Goal: Task Accomplishment & Management: Complete application form

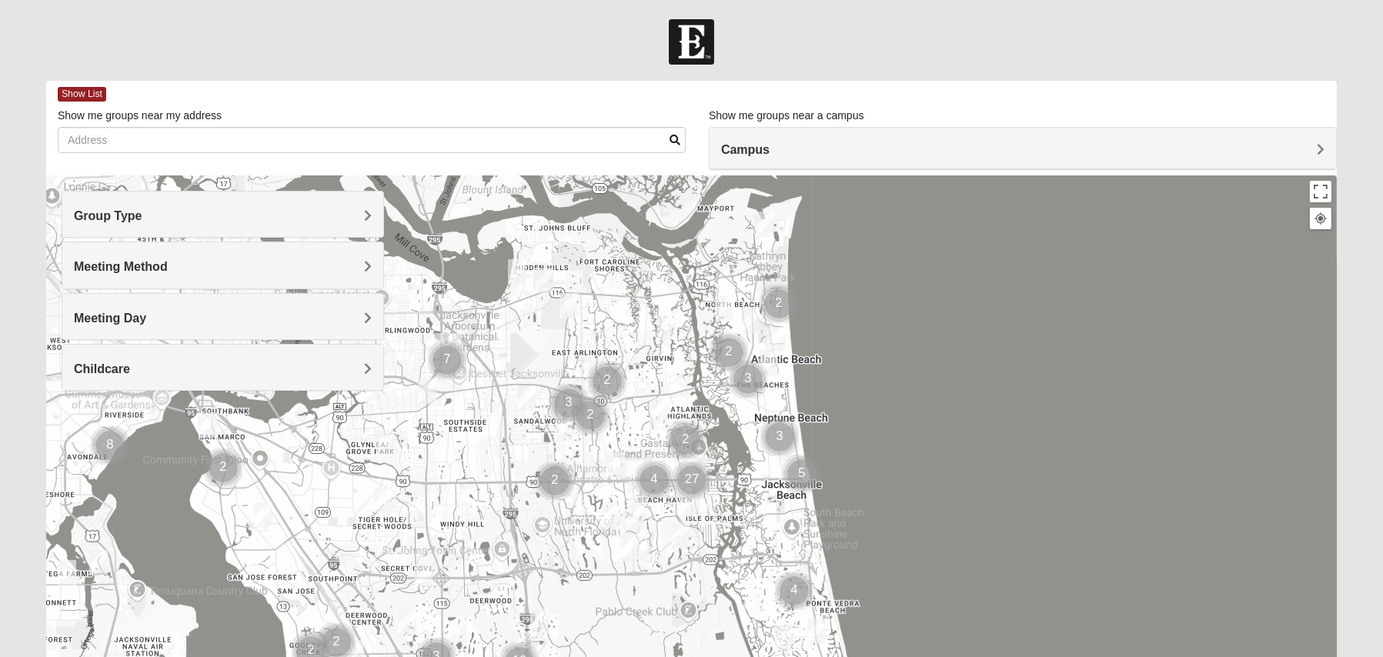
click at [346, 219] on h4 "Group Type" at bounding box center [223, 216] width 298 height 15
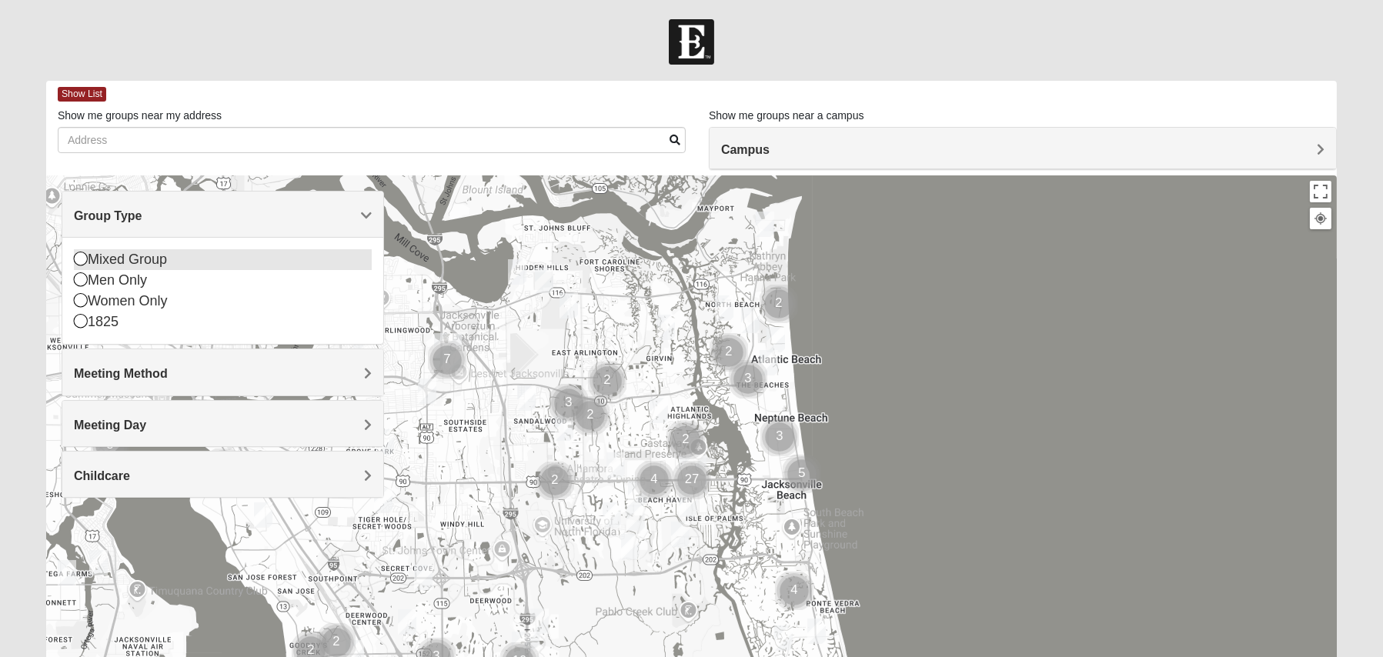
click at [154, 259] on div "Mixed Group" at bounding box center [223, 259] width 298 height 21
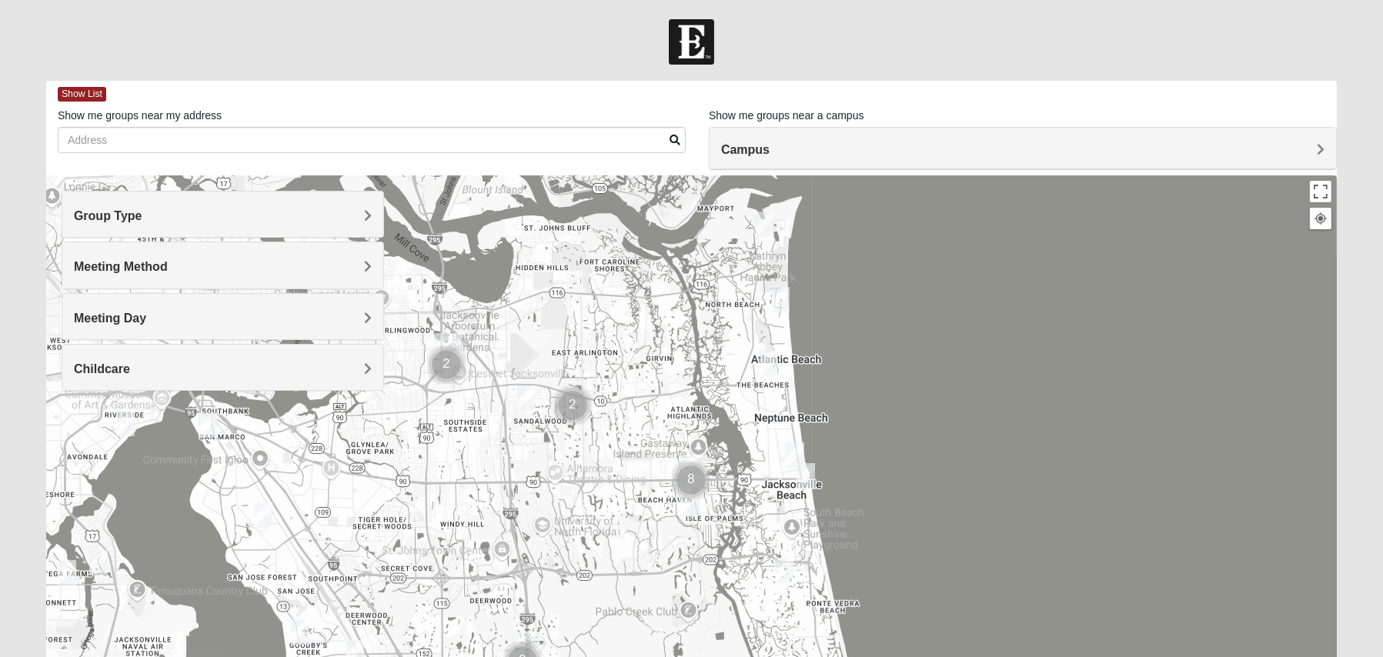
click at [142, 219] on h4 "Group Type" at bounding box center [223, 216] width 298 height 15
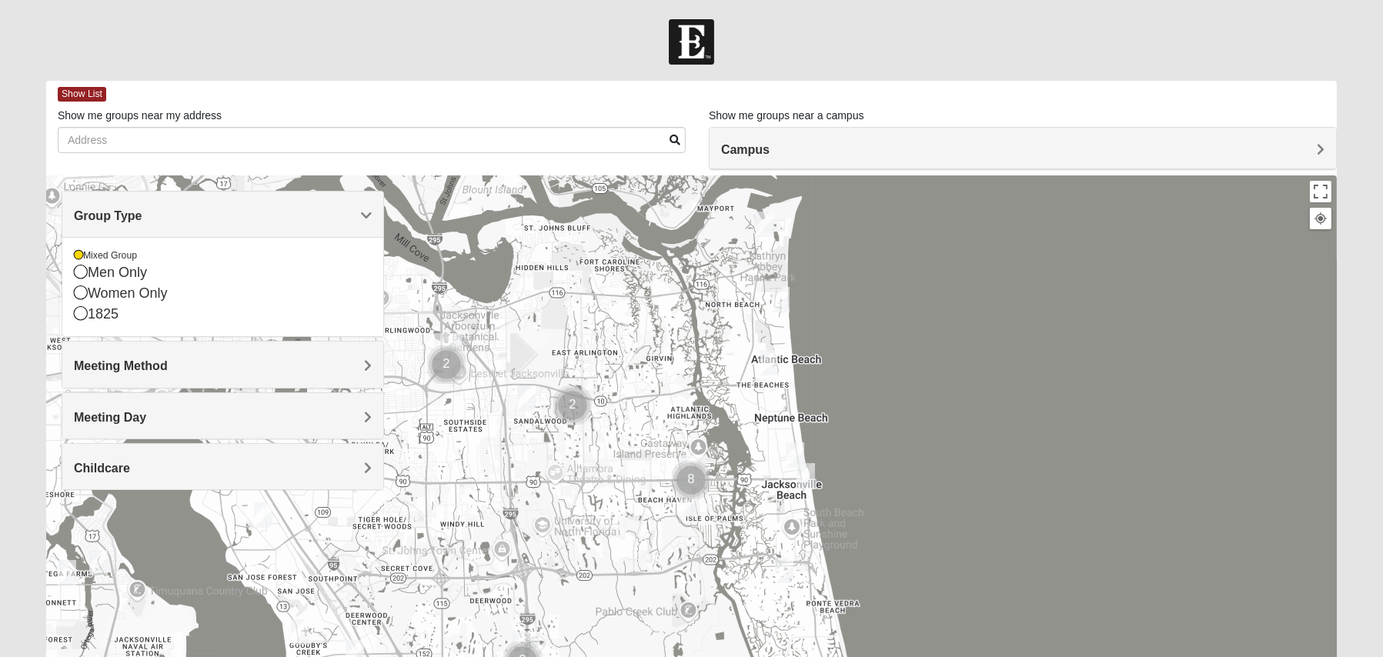
click at [192, 373] on h4 "Meeting Method" at bounding box center [223, 366] width 298 height 15
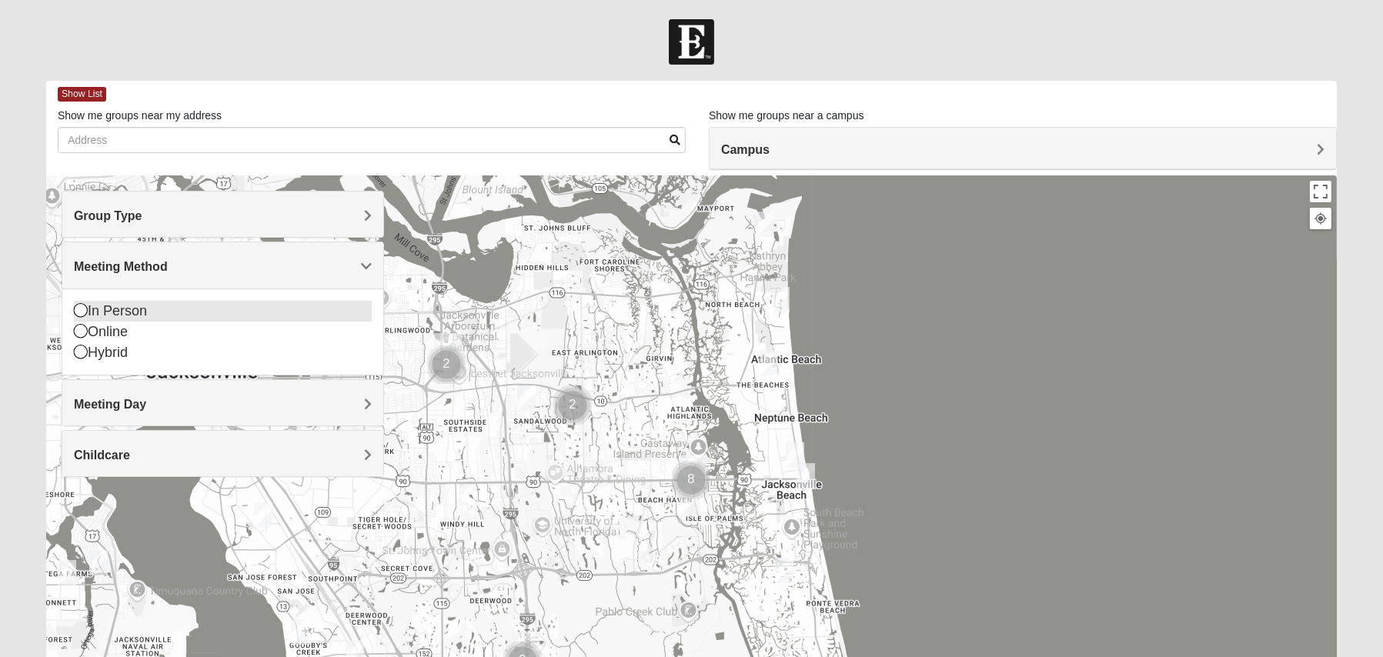
click at [190, 312] on div "In Person" at bounding box center [223, 311] width 298 height 21
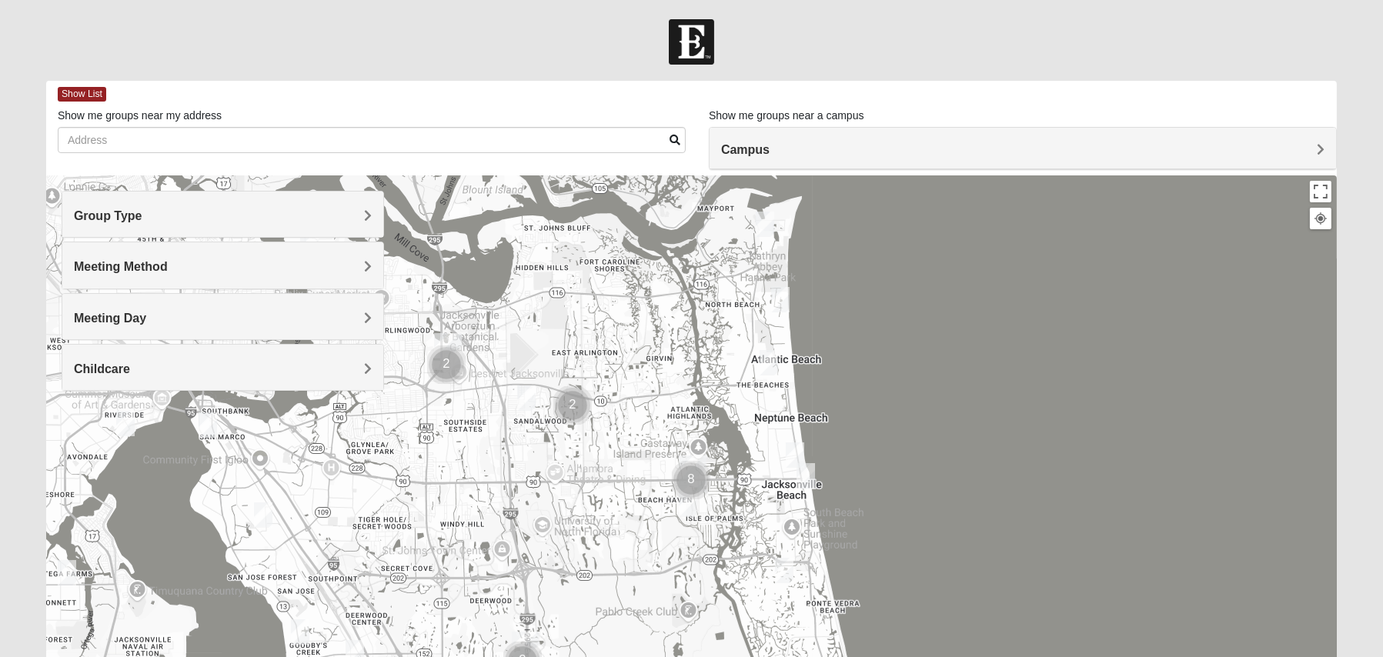
click at [191, 317] on h4 "Meeting Day" at bounding box center [223, 318] width 298 height 15
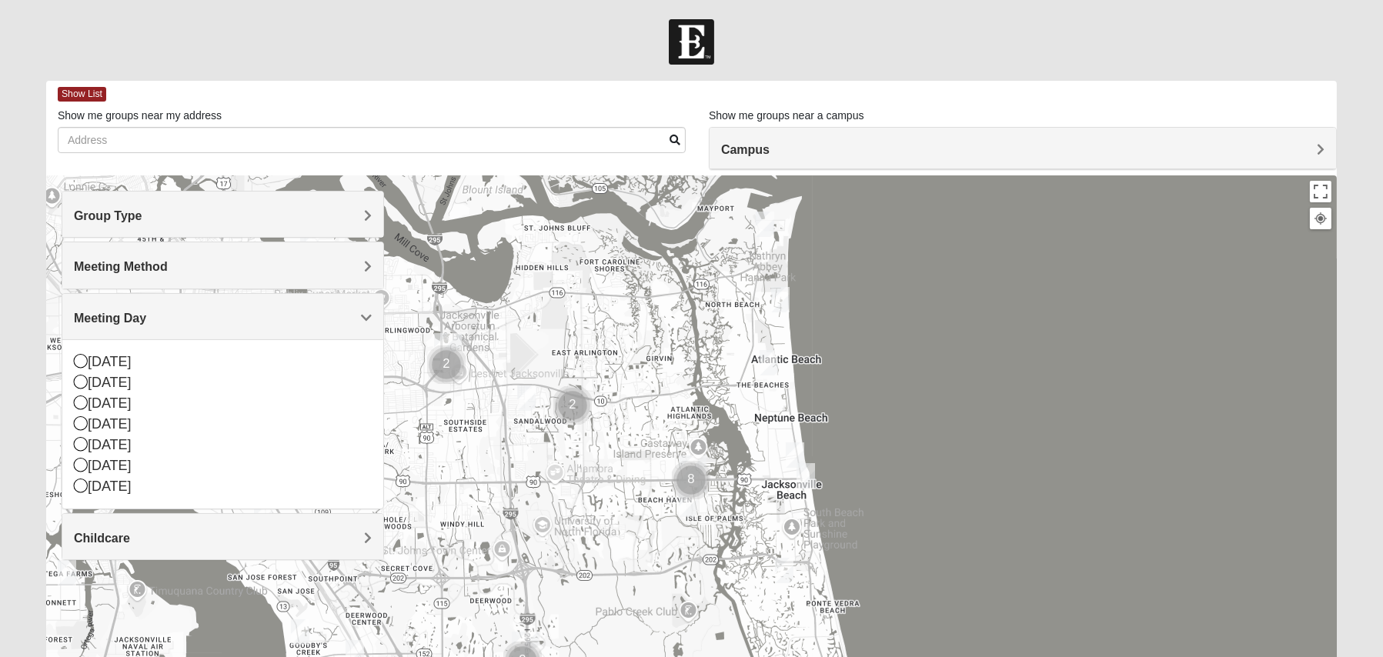
click at [341, 306] on div "Meeting Day" at bounding box center [222, 316] width 321 height 45
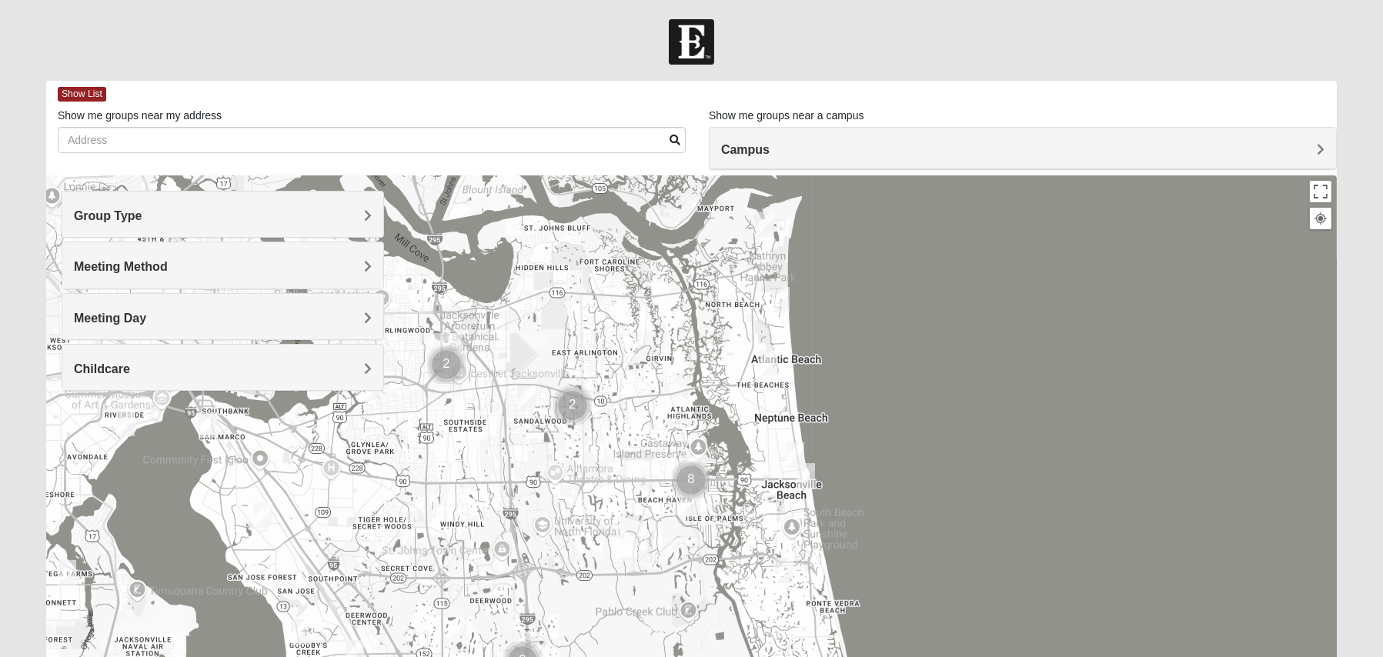
click at [785, 140] on div "Campus" at bounding box center [1023, 149] width 627 height 42
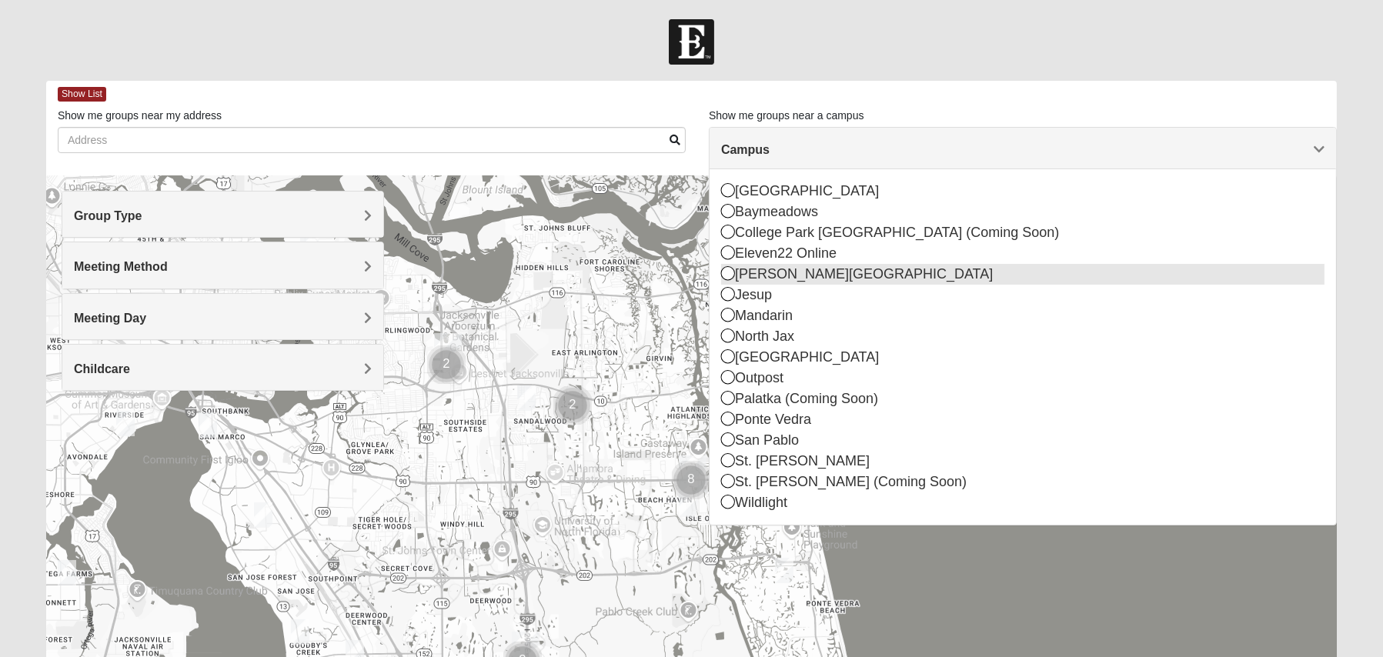
click at [791, 279] on div "[PERSON_NAME][GEOGRAPHIC_DATA]" at bounding box center [1023, 274] width 604 height 21
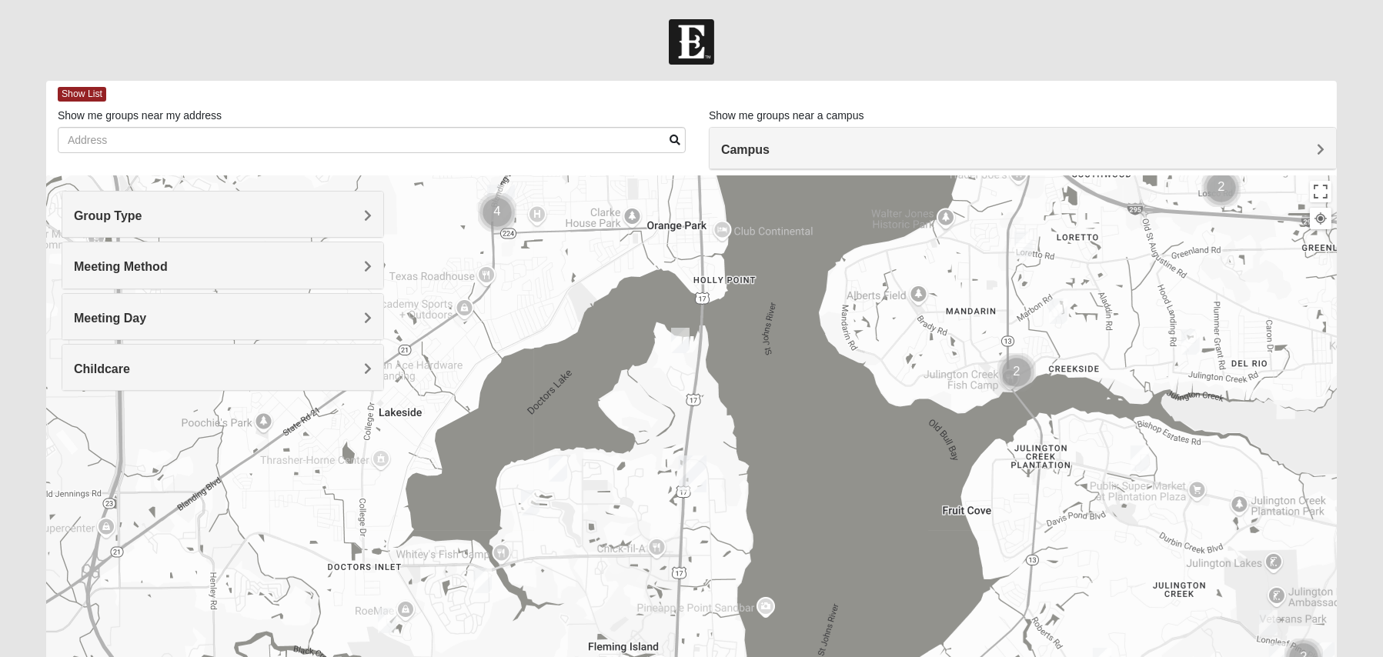
click at [681, 338] on img "Mixed Bryant 32003" at bounding box center [680, 340] width 18 height 25
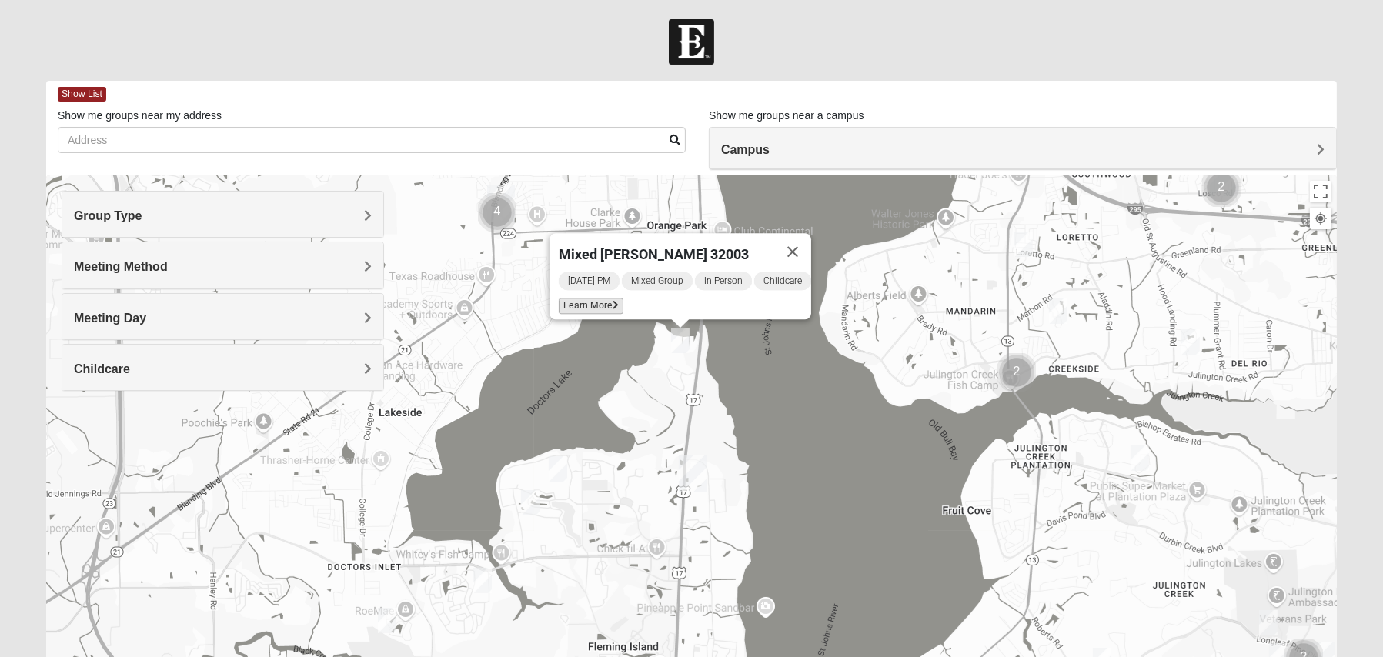
click at [590, 298] on span "Learn More" at bounding box center [591, 306] width 65 height 16
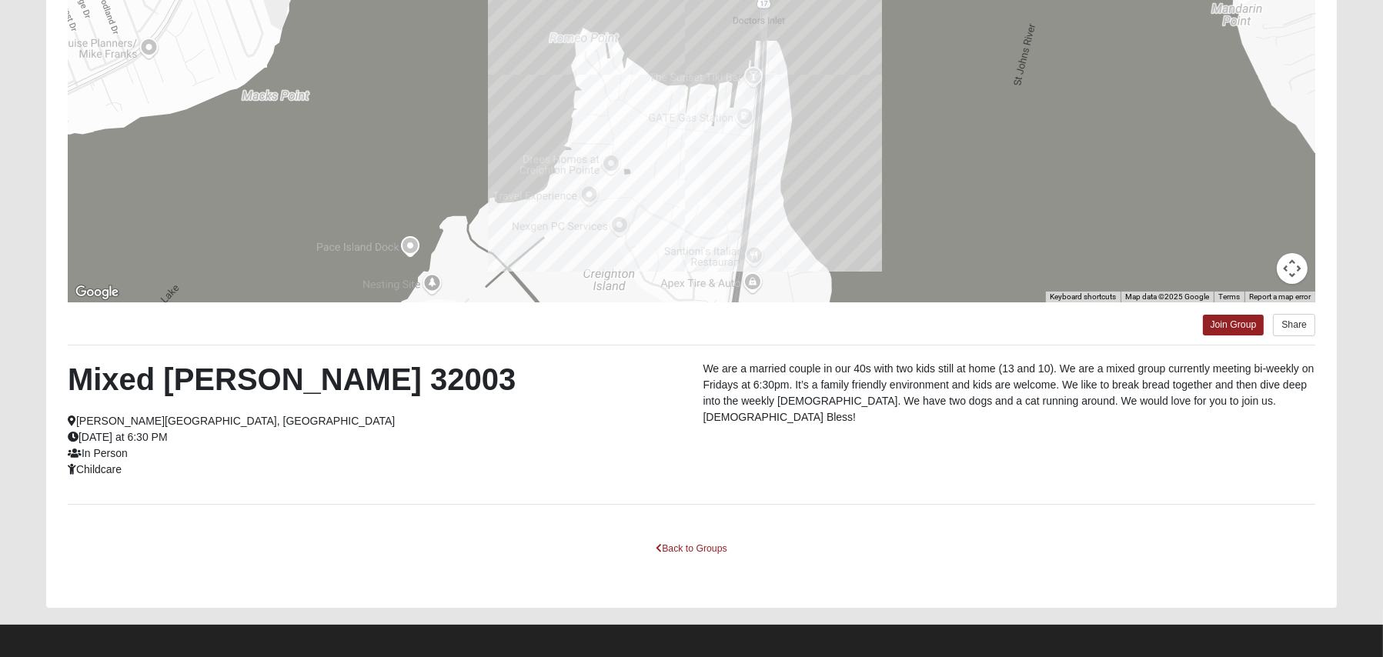
scroll to position [179, 0]
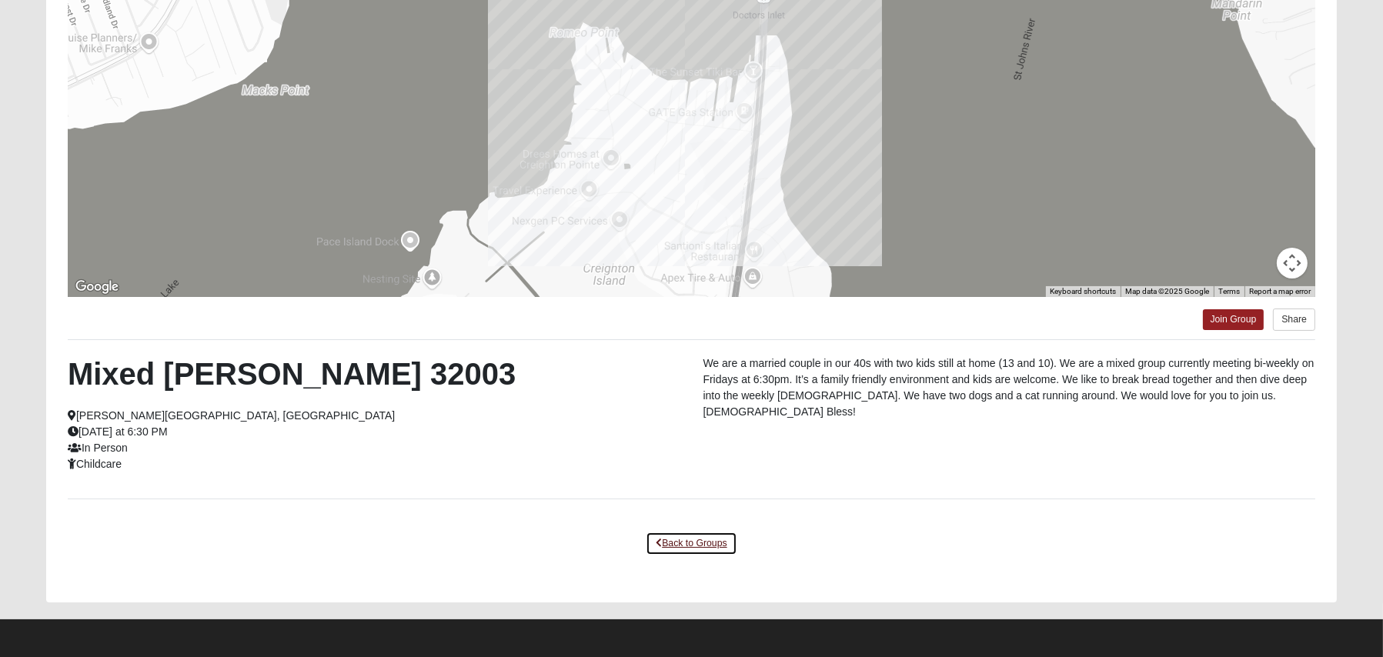
click at [716, 544] on link "Back to Groups" at bounding box center [691, 544] width 91 height 24
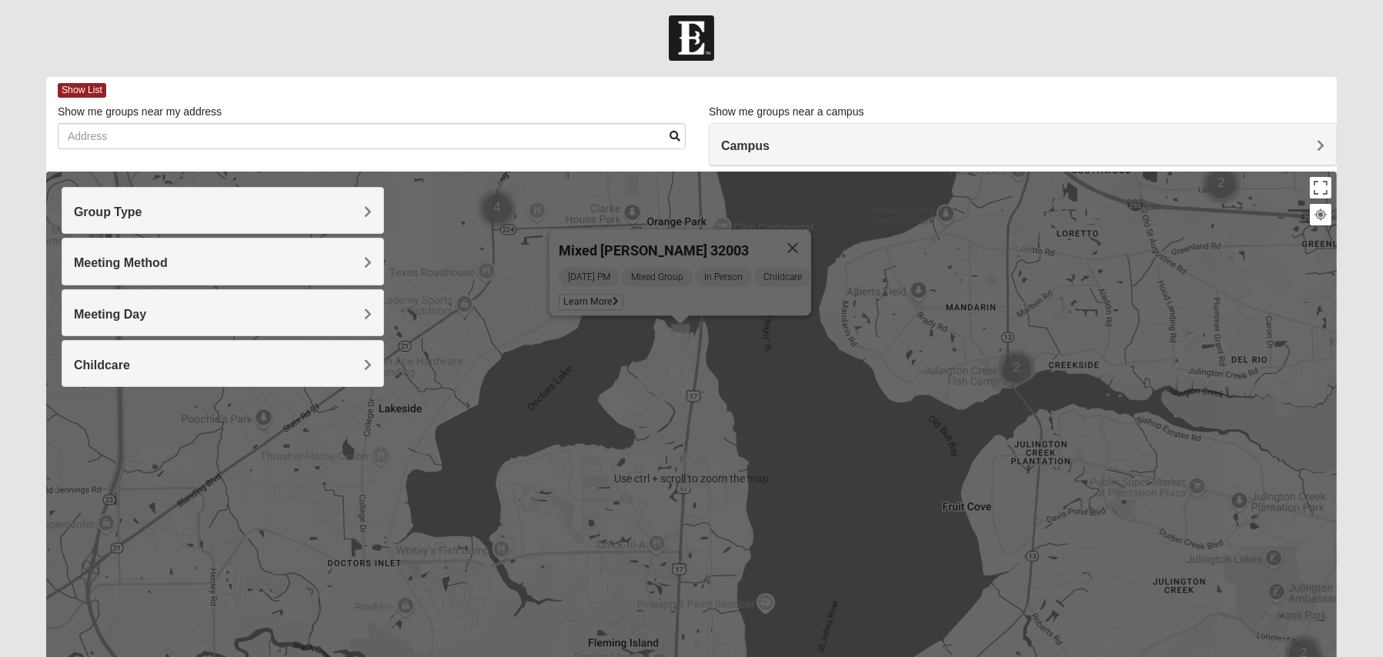
scroll to position [0, 0]
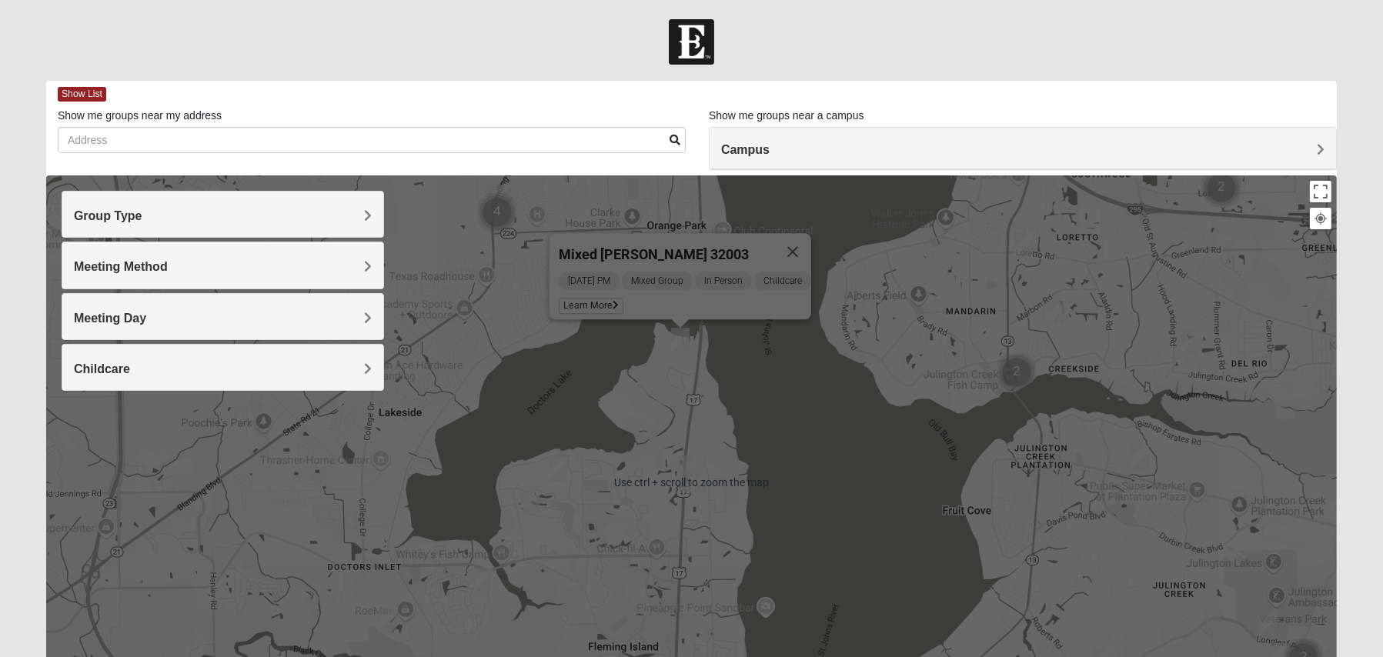
click at [886, 424] on div "Mixed [PERSON_NAME] 32003 [DATE] PM Mixed Group In Person Childcare Learn More" at bounding box center [691, 484] width 1291 height 616
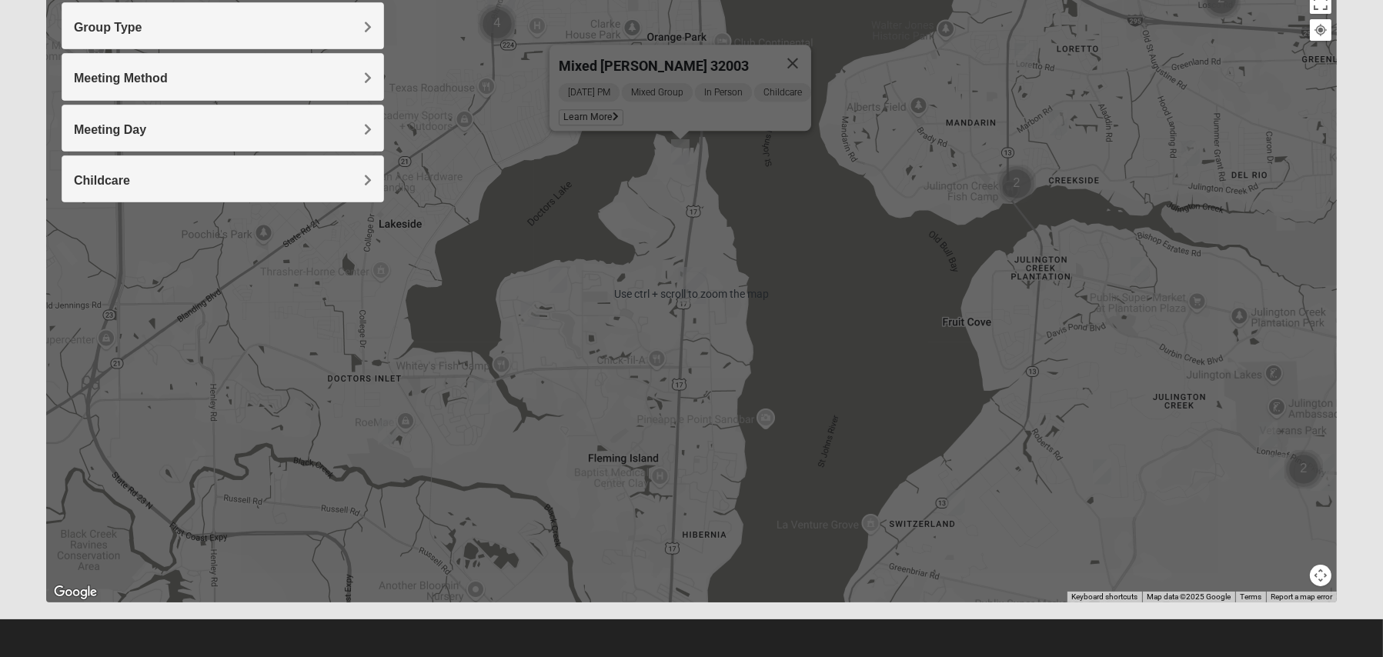
scroll to position [190, 0]
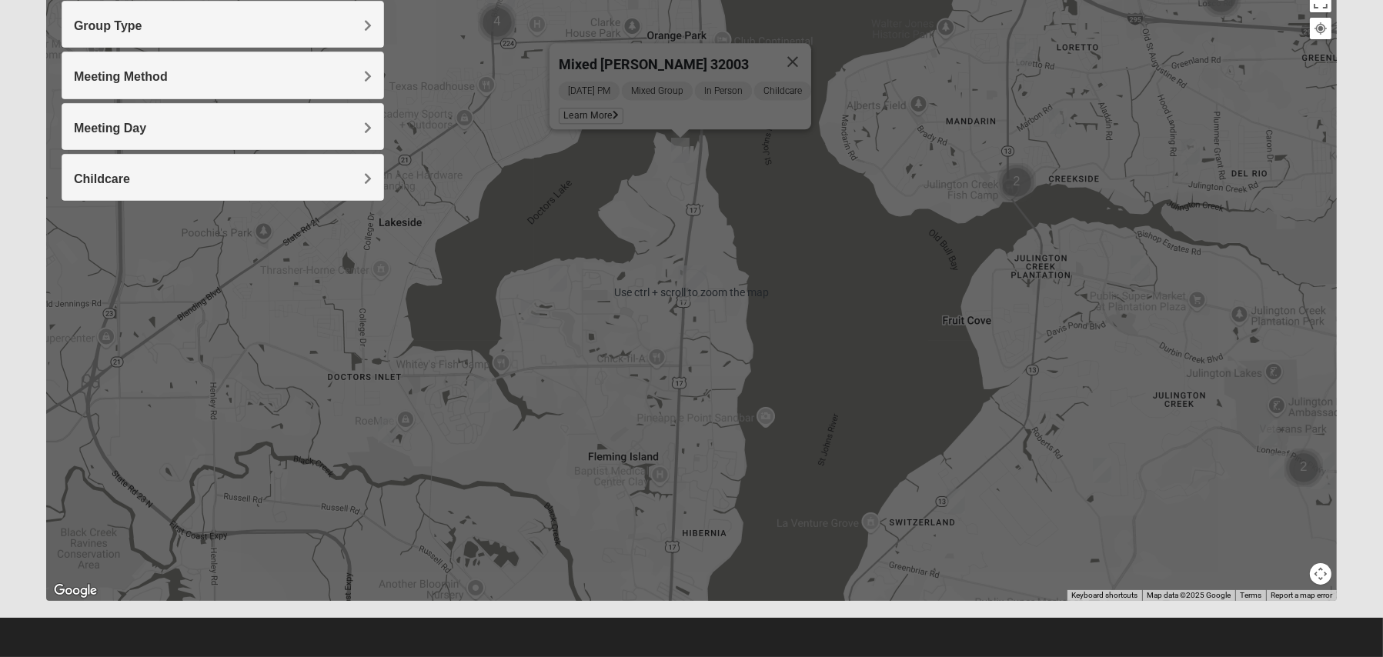
click at [848, 289] on div "Mixed [PERSON_NAME] 32003 [DATE] PM Mixed Group In Person Childcare Learn More" at bounding box center [691, 293] width 1291 height 616
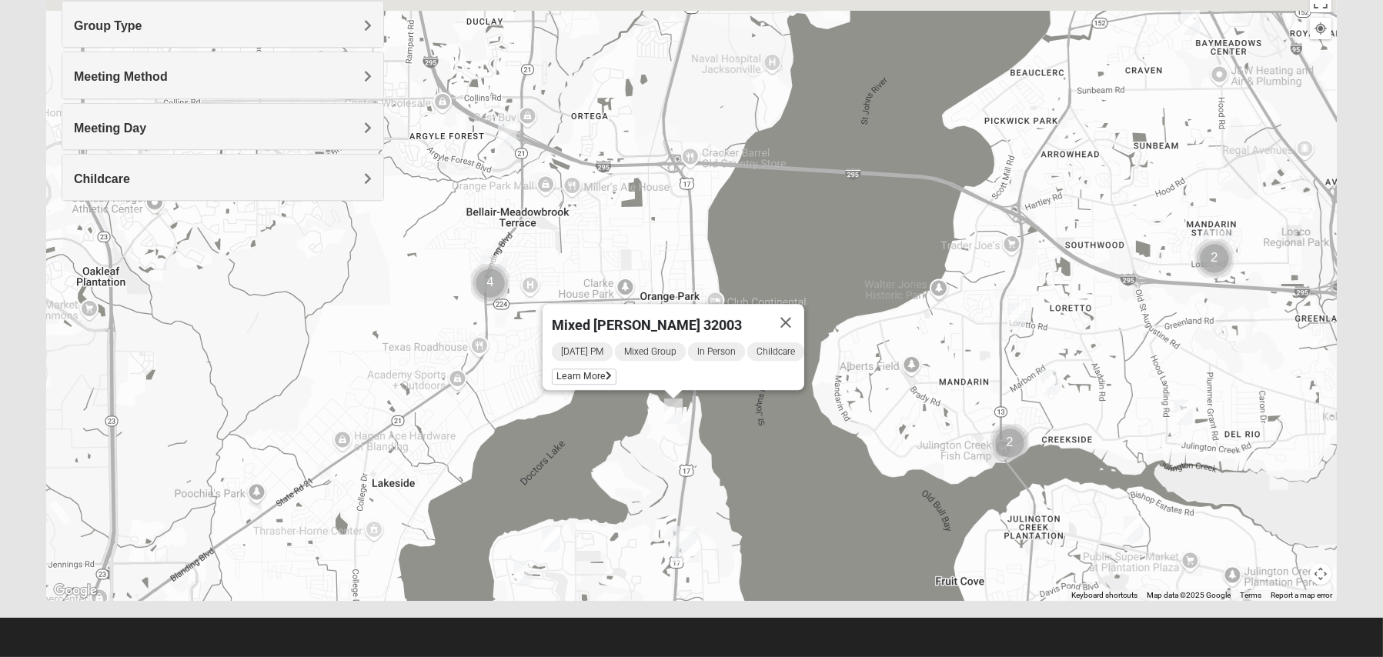
drag, startPoint x: 849, startPoint y: 248, endPoint x: 842, endPoint y: 507, distance: 258.8
click at [842, 507] on div "Mixed [PERSON_NAME] 32003 [DATE] PM Mixed Group In Person Childcare Learn More" at bounding box center [691, 293] width 1291 height 616
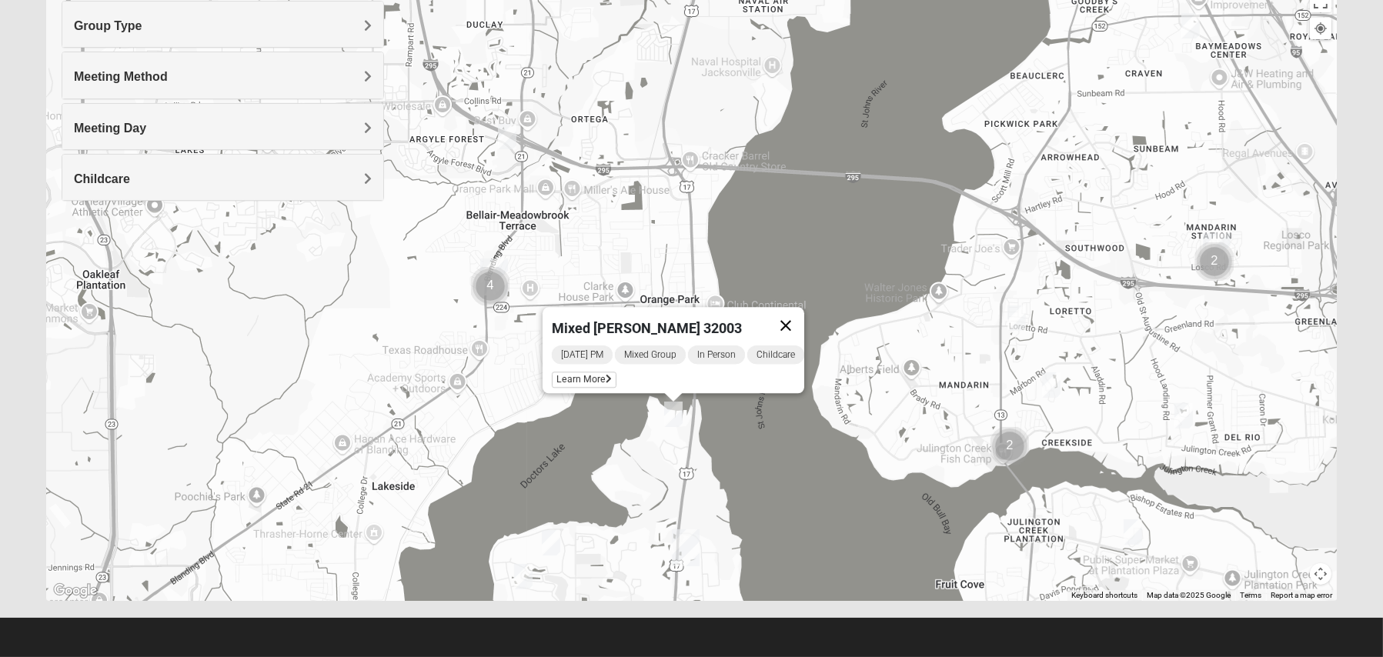
click at [796, 309] on button "Close" at bounding box center [786, 325] width 37 height 37
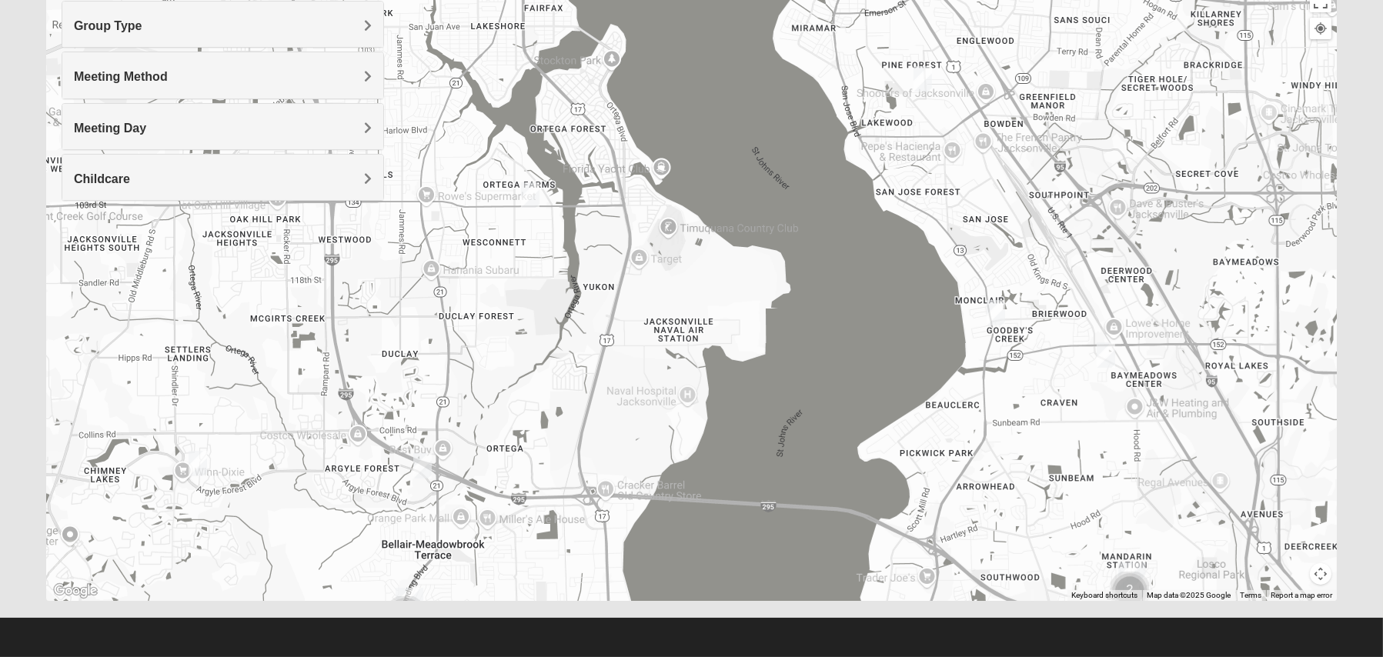
drag, startPoint x: 839, startPoint y: 252, endPoint x: 753, endPoint y: 581, distance: 340.6
click at [753, 581] on div at bounding box center [691, 293] width 1291 height 616
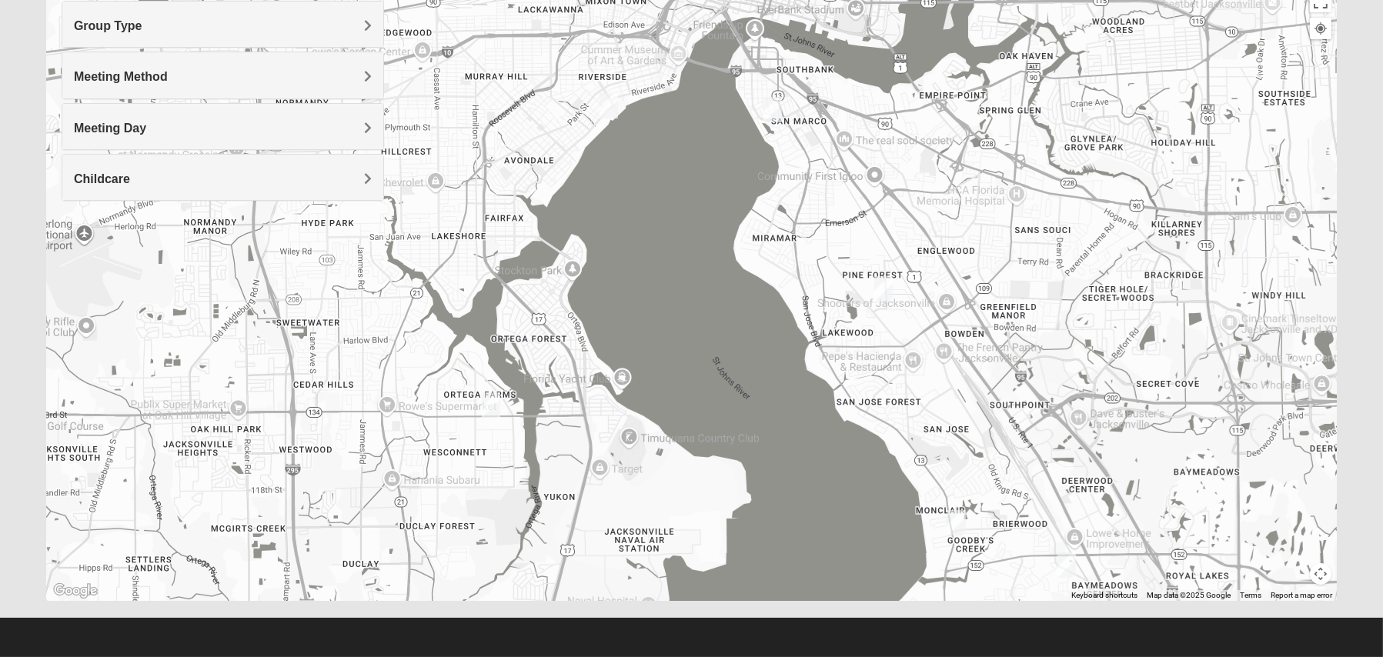
drag, startPoint x: 865, startPoint y: 308, endPoint x: 825, endPoint y: 520, distance: 216.1
click at [825, 520] on div at bounding box center [691, 293] width 1291 height 616
click at [496, 407] on img "Mixed Harrison 32210" at bounding box center [491, 405] width 18 height 25
